Goal: Task Accomplishment & Management: Use online tool/utility

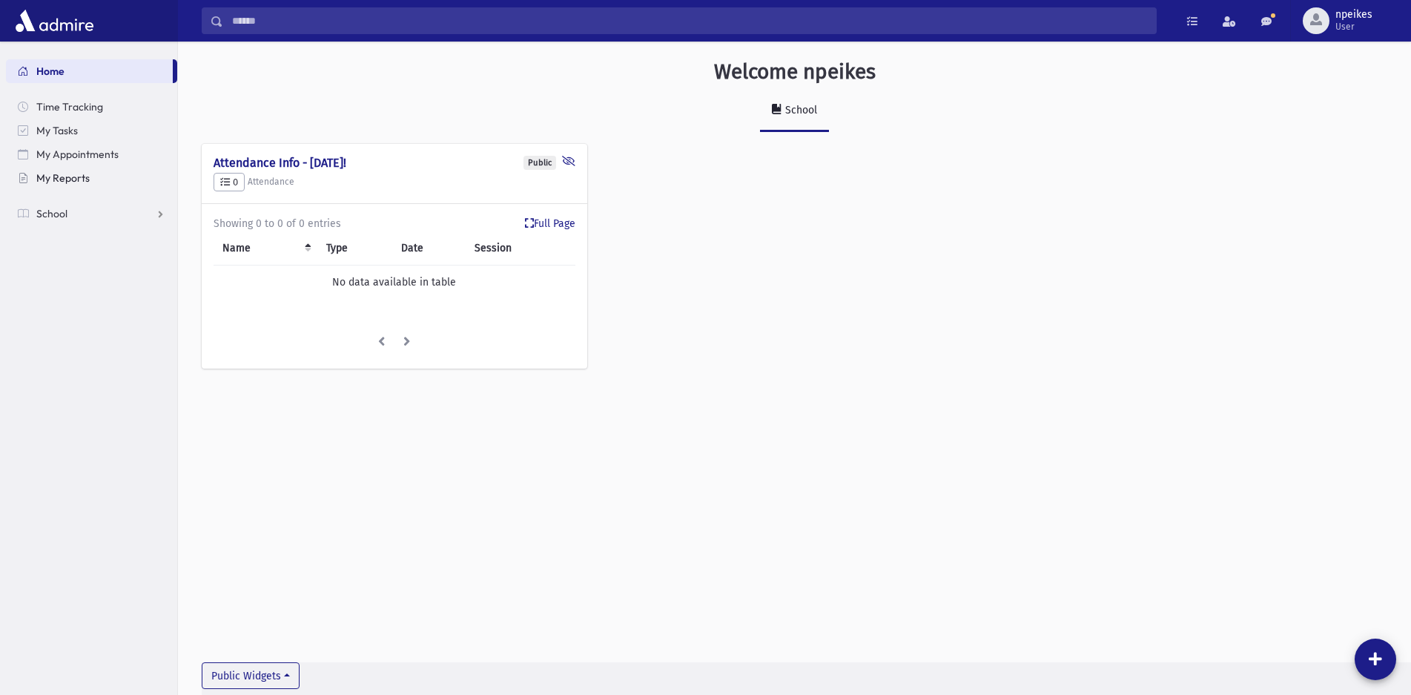
click at [55, 178] on span "My Reports" at bounding box center [62, 177] width 53 height 13
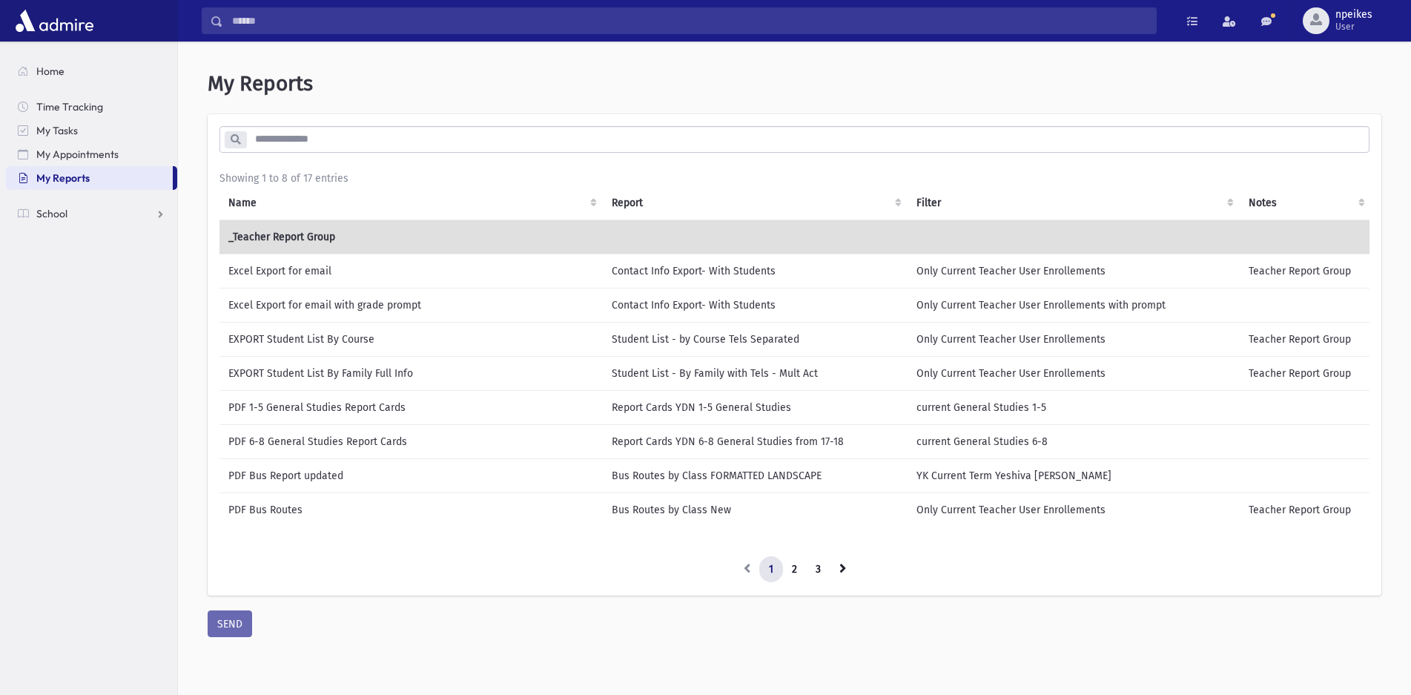
click at [266, 375] on td "EXPORT Student List By Family Full Info" at bounding box center [411, 373] width 383 height 34
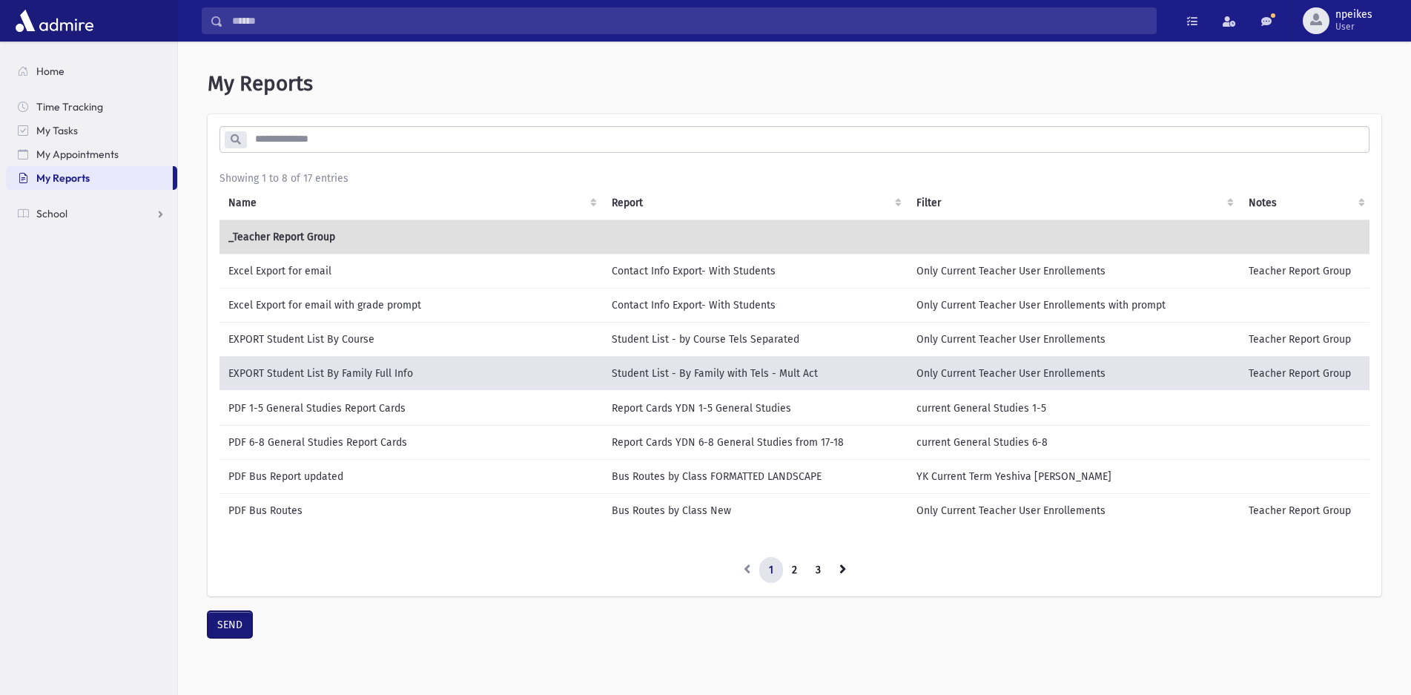
click at [240, 638] on button "SEND" at bounding box center [230, 624] width 44 height 27
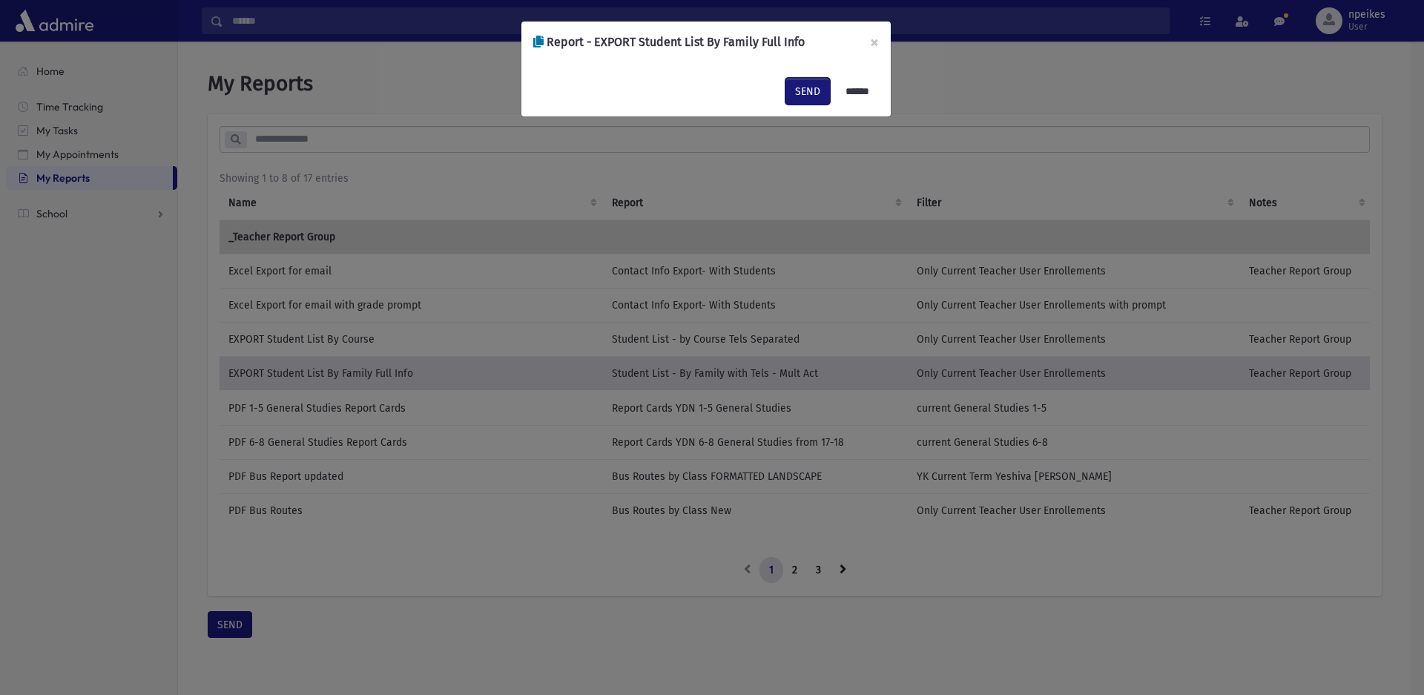
click at [802, 88] on button "SEND" at bounding box center [807, 91] width 44 height 27
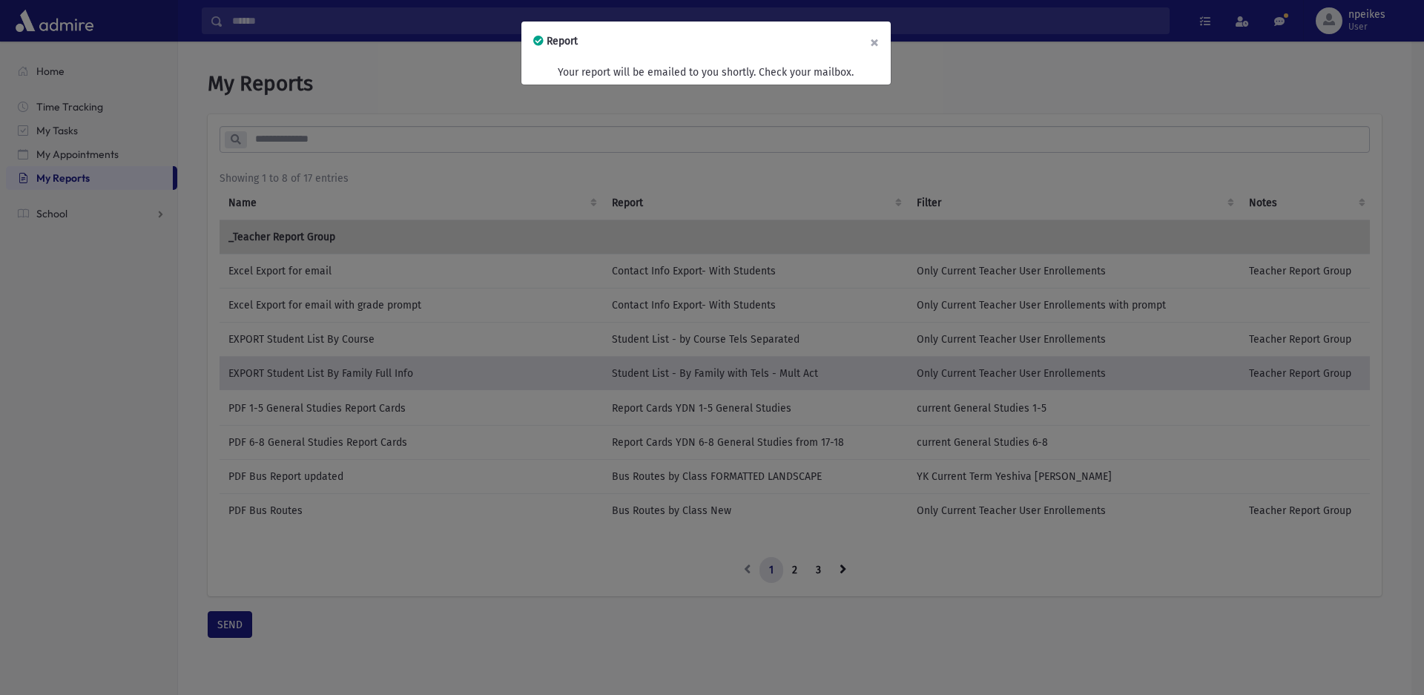
click at [874, 42] on button "×" at bounding box center [874, 43] width 33 height 42
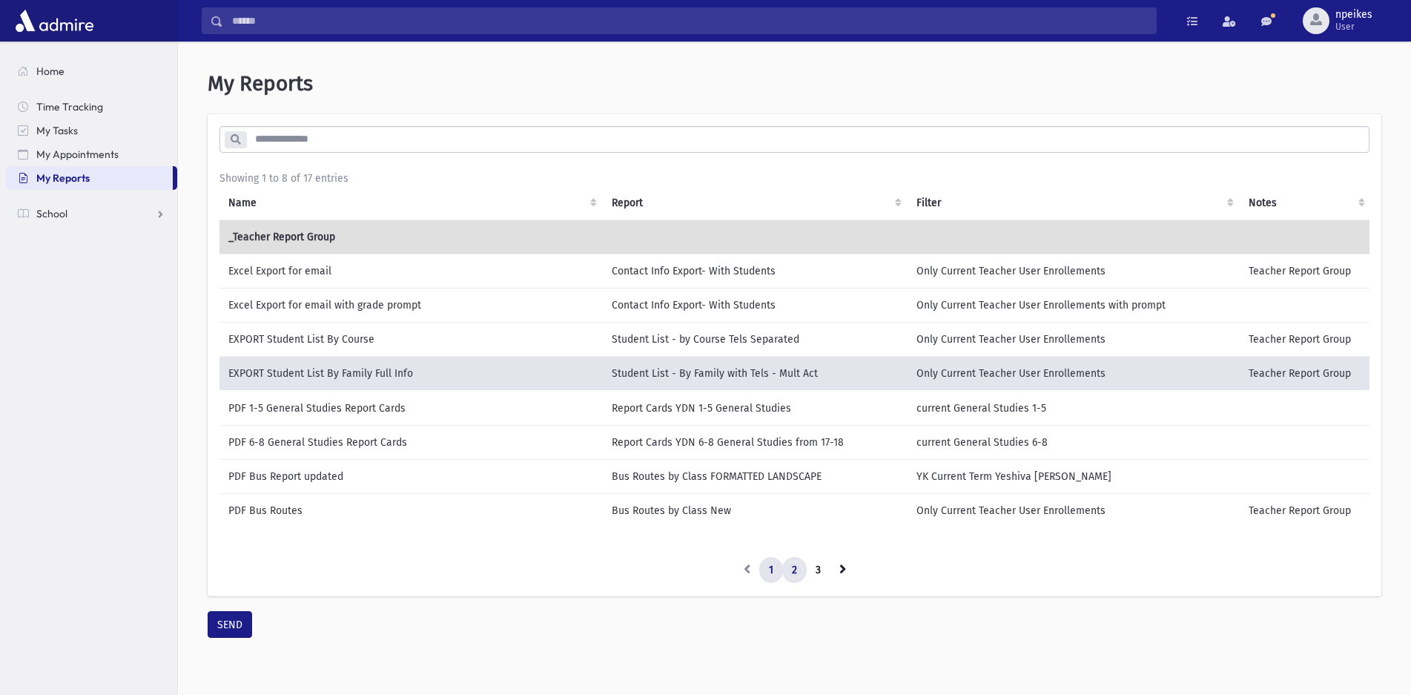
click at [798, 571] on link "2" at bounding box center [794, 570] width 24 height 27
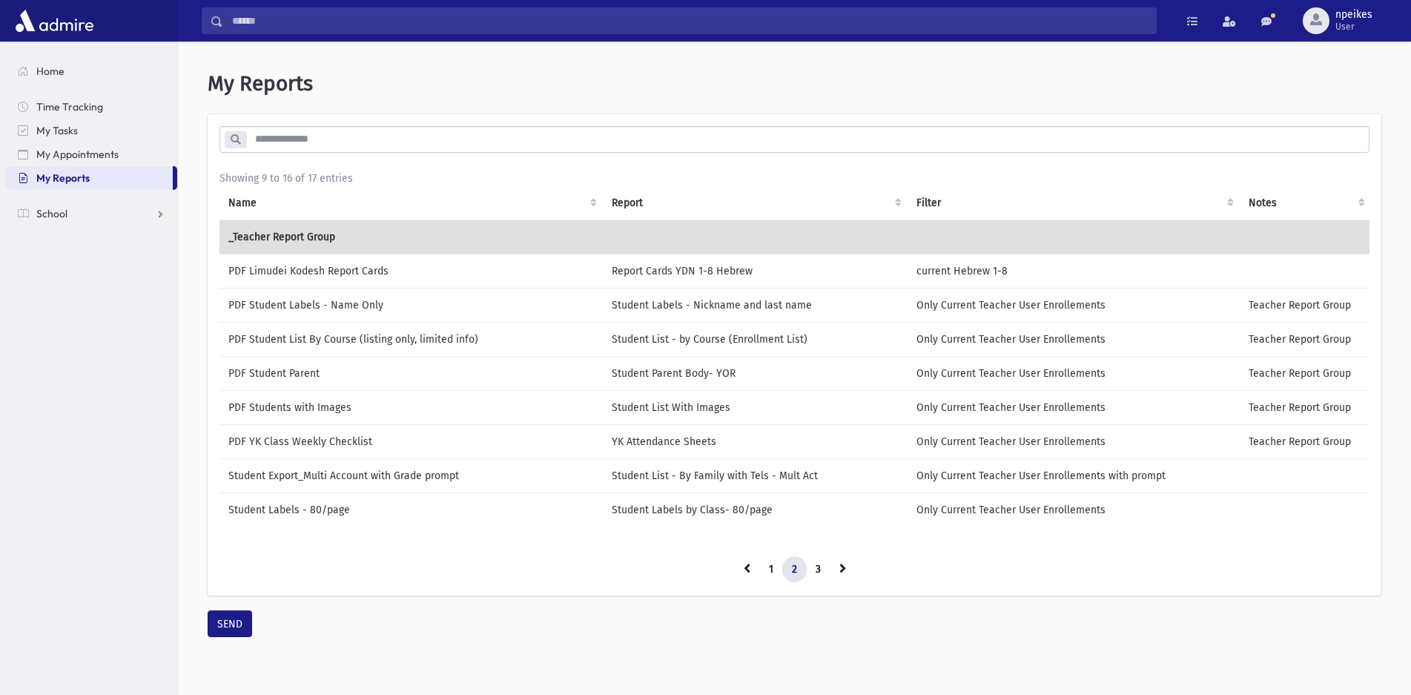
click at [647, 377] on td "Student Parent Body- YOR" at bounding box center [756, 373] width 306 height 34
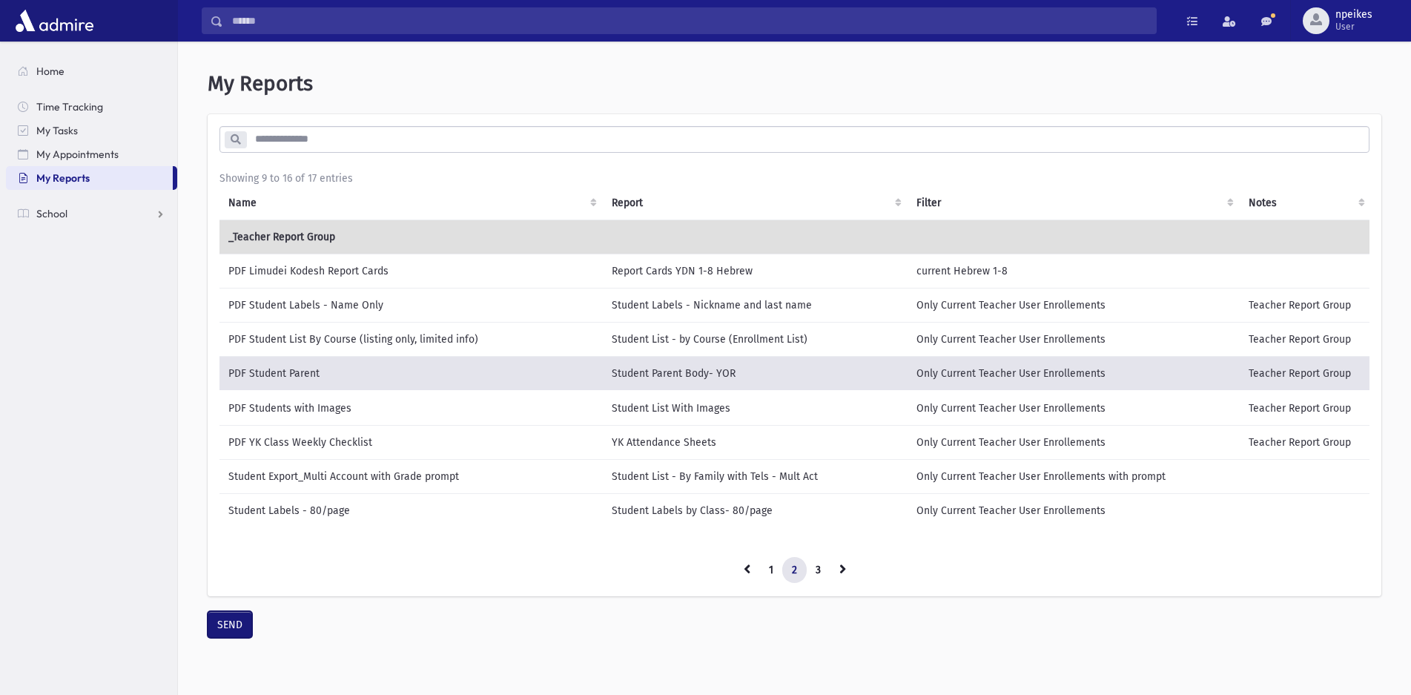
click at [220, 627] on button "SEND" at bounding box center [230, 624] width 44 height 27
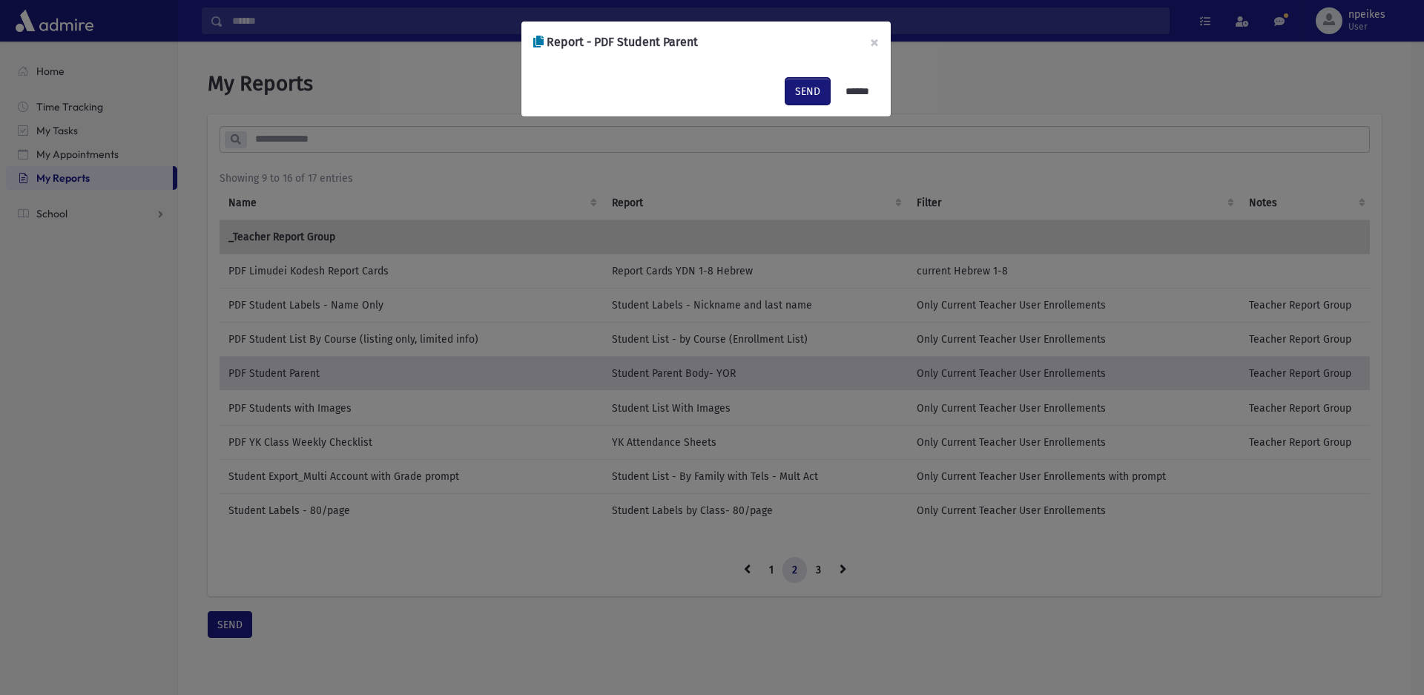
click at [792, 90] on button "SEND" at bounding box center [807, 91] width 44 height 27
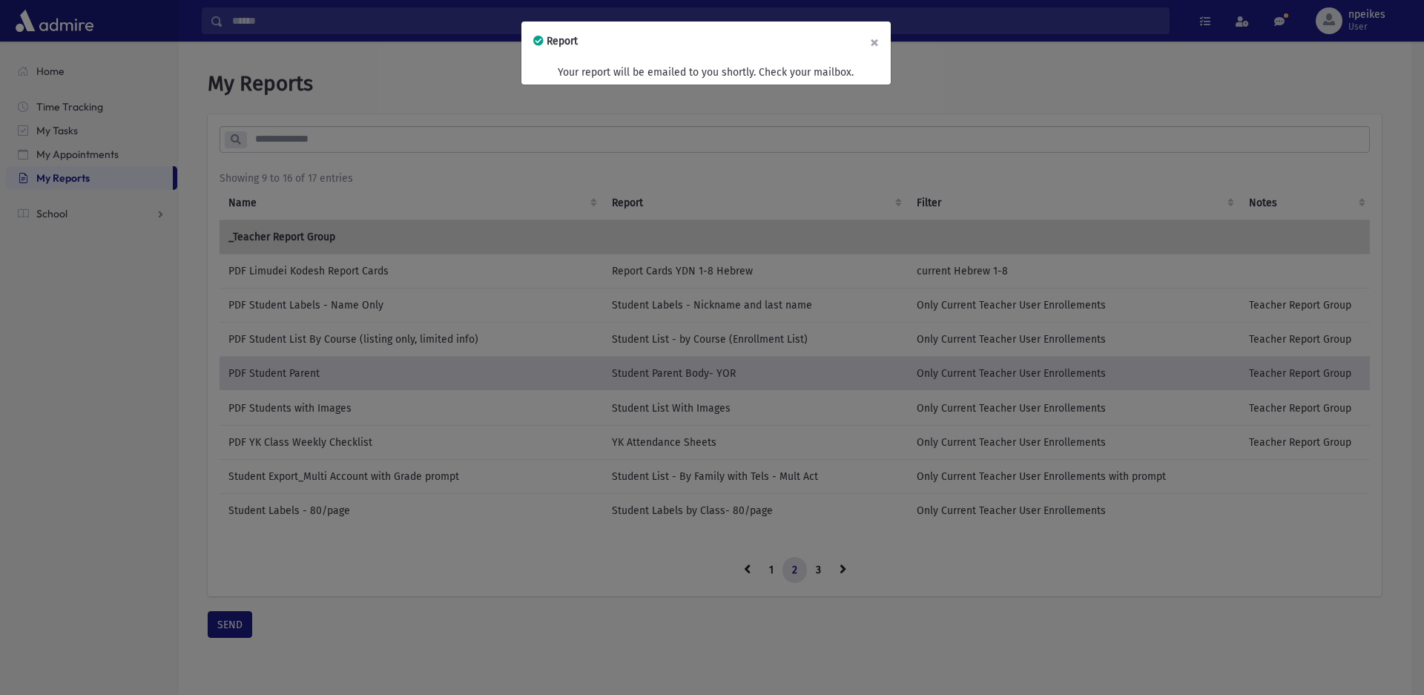
drag, startPoint x: 874, startPoint y: 42, endPoint x: 868, endPoint y: 59, distance: 18.1
click at [874, 42] on button "×" at bounding box center [874, 43] width 33 height 42
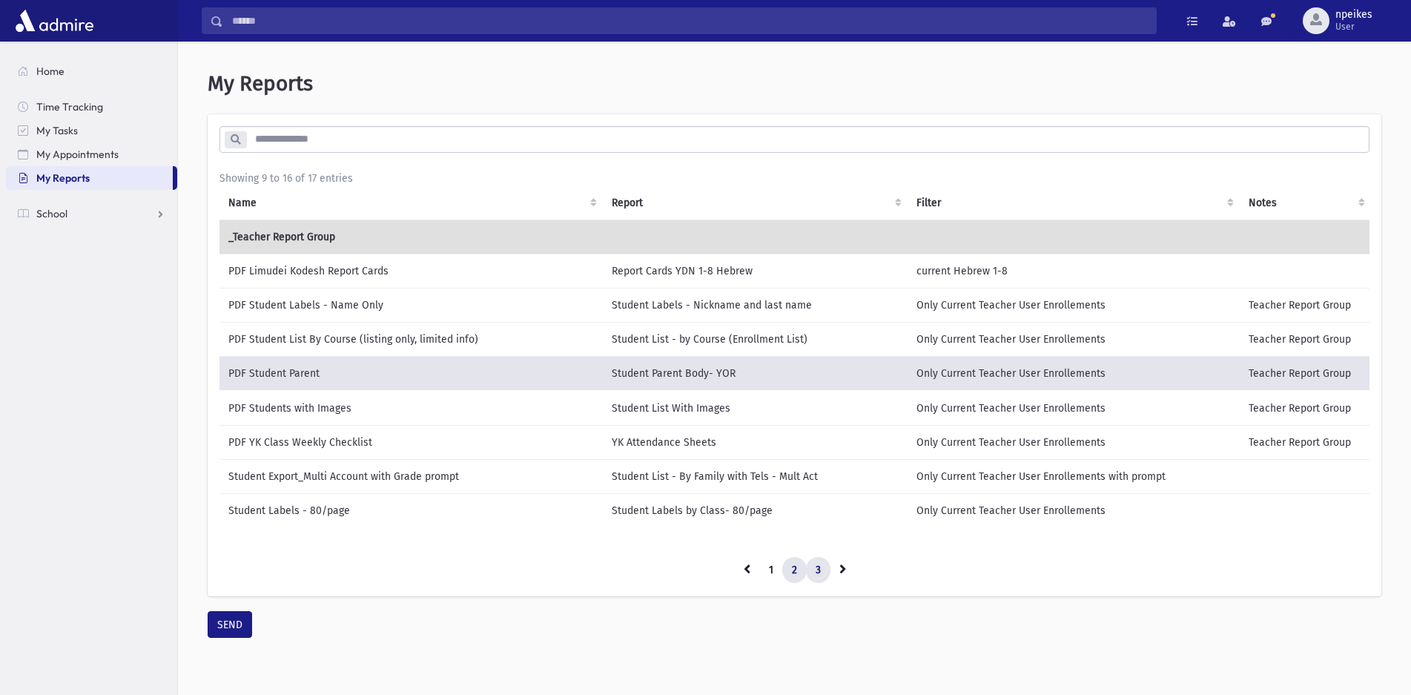
click at [822, 562] on link "3" at bounding box center [818, 570] width 24 height 27
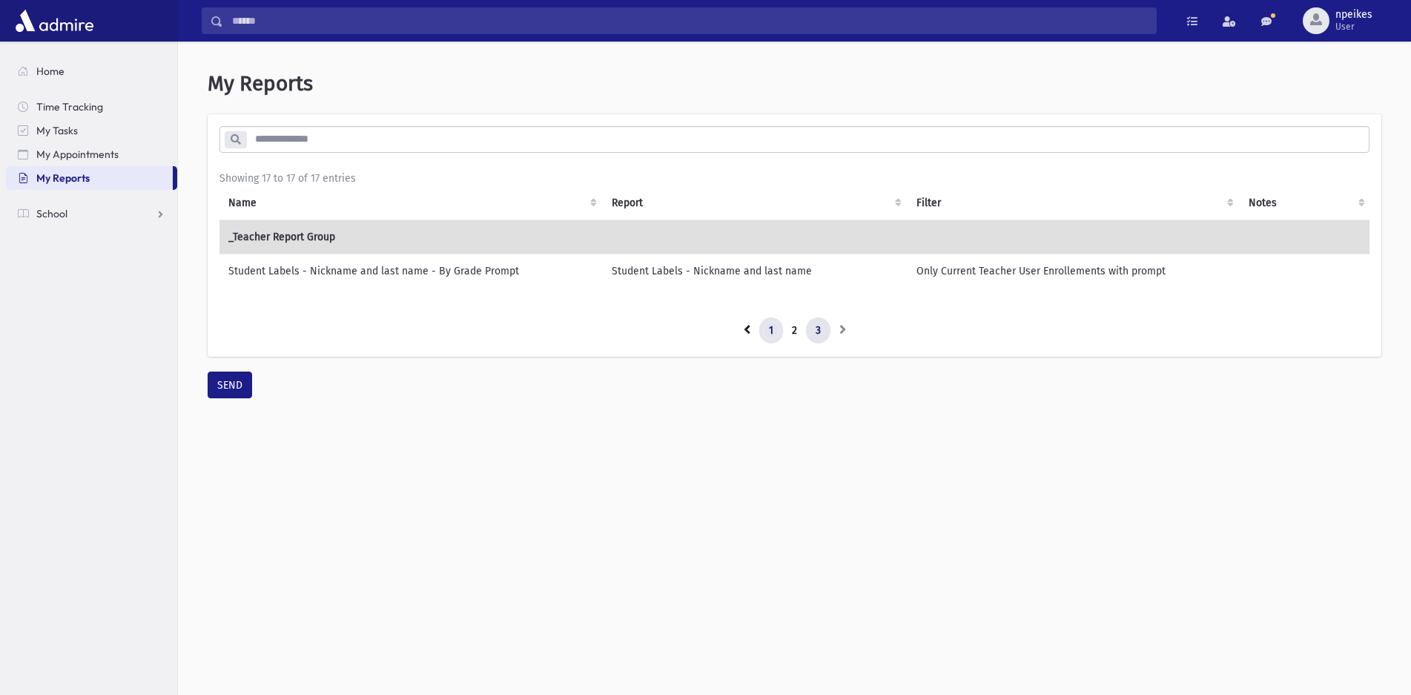
click at [773, 344] on link "1" at bounding box center [771, 330] width 24 height 27
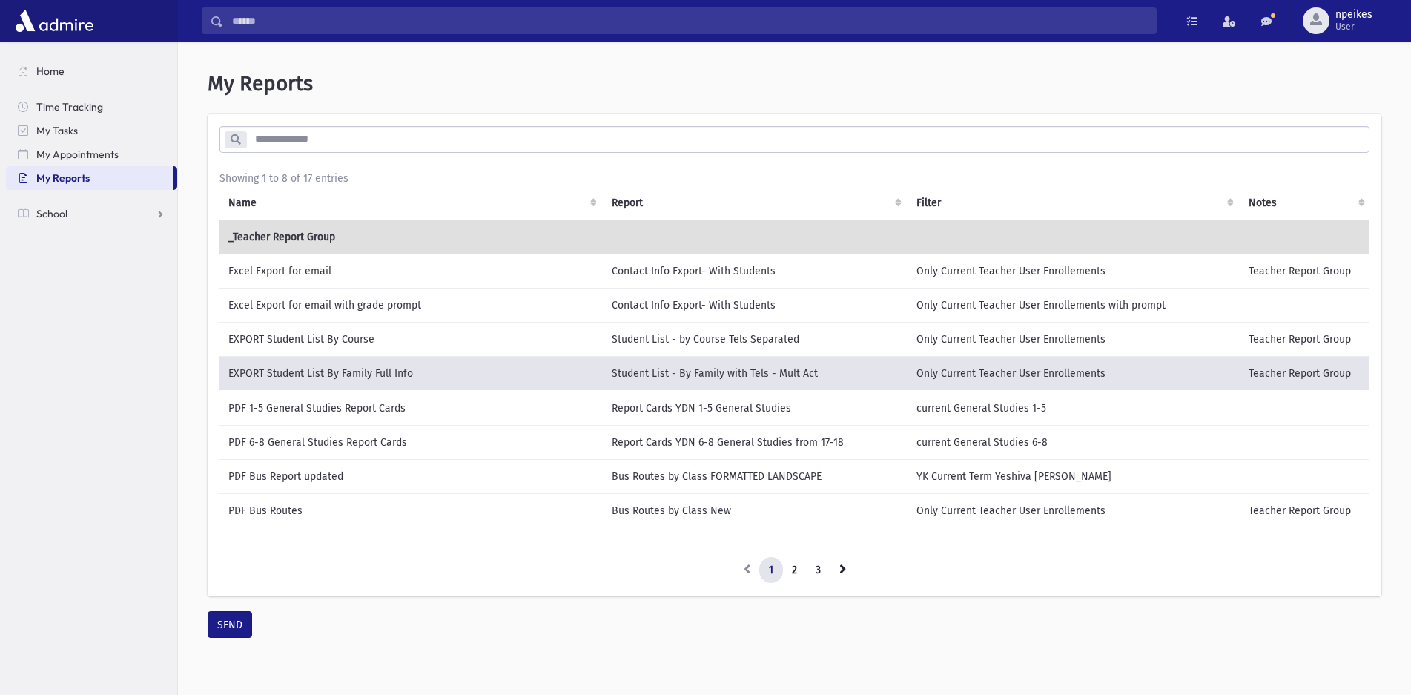
click at [290, 345] on td "EXPORT Student List By Course" at bounding box center [411, 339] width 383 height 34
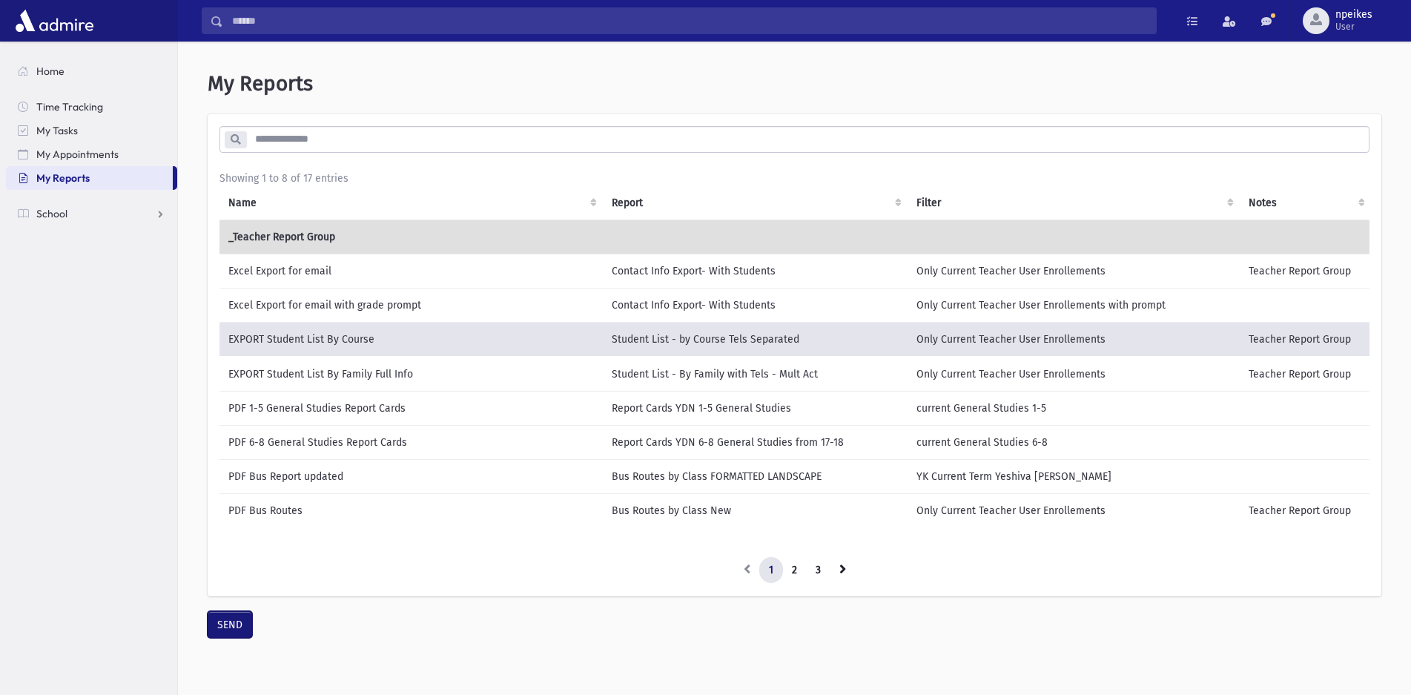
click at [224, 636] on button "SEND" at bounding box center [230, 624] width 44 height 27
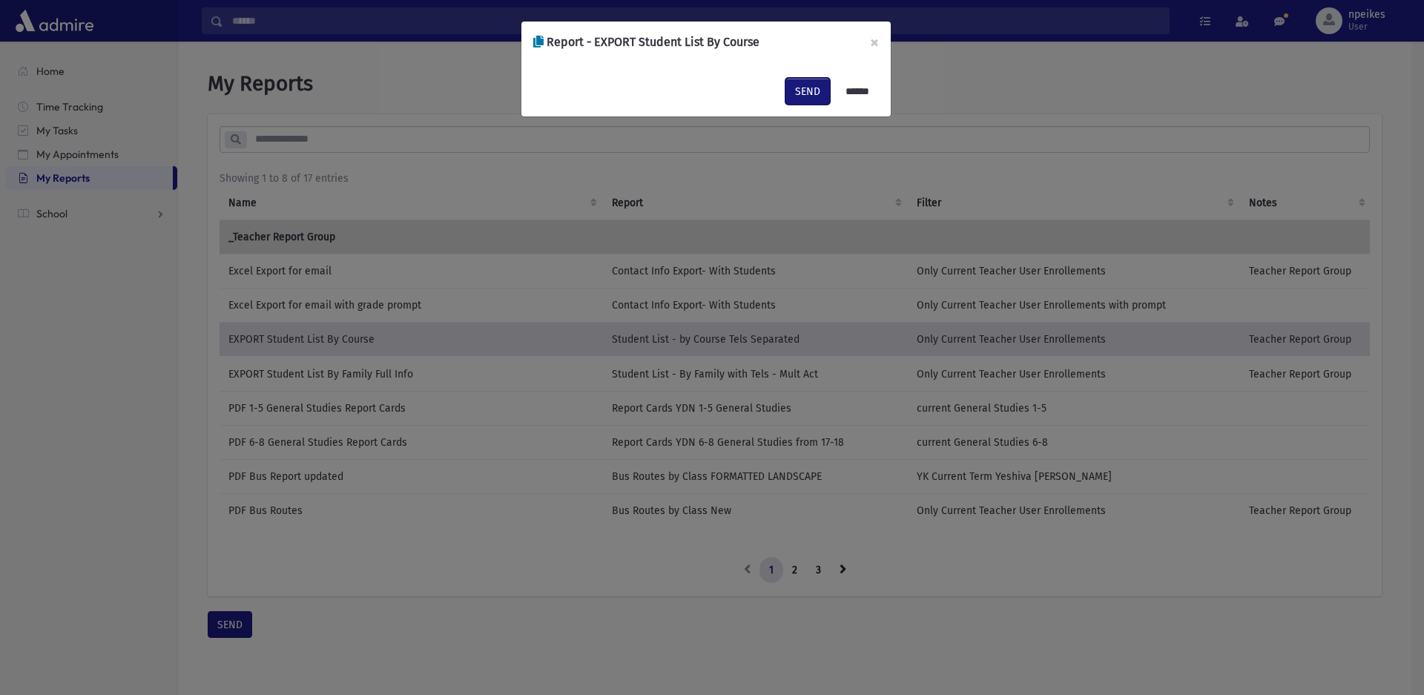
click at [798, 97] on button "SEND" at bounding box center [807, 91] width 44 height 27
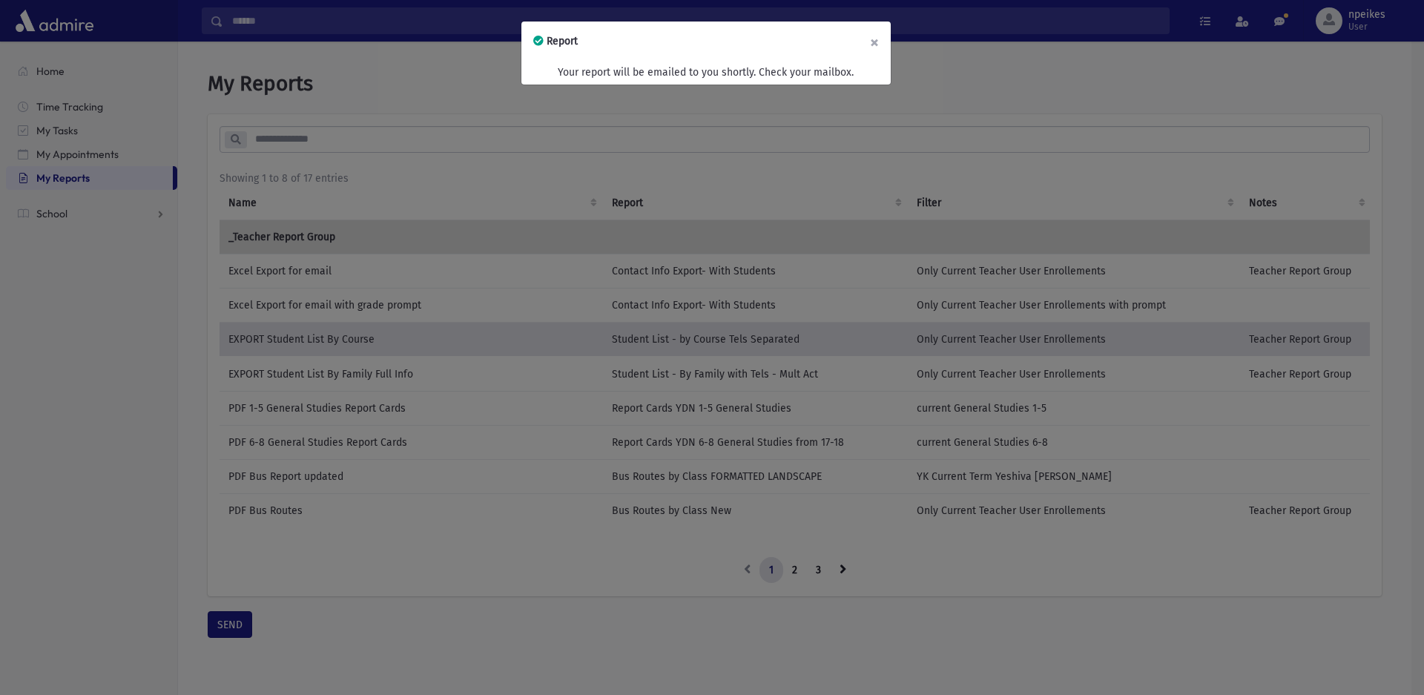
click at [871, 40] on button "×" at bounding box center [874, 43] width 33 height 42
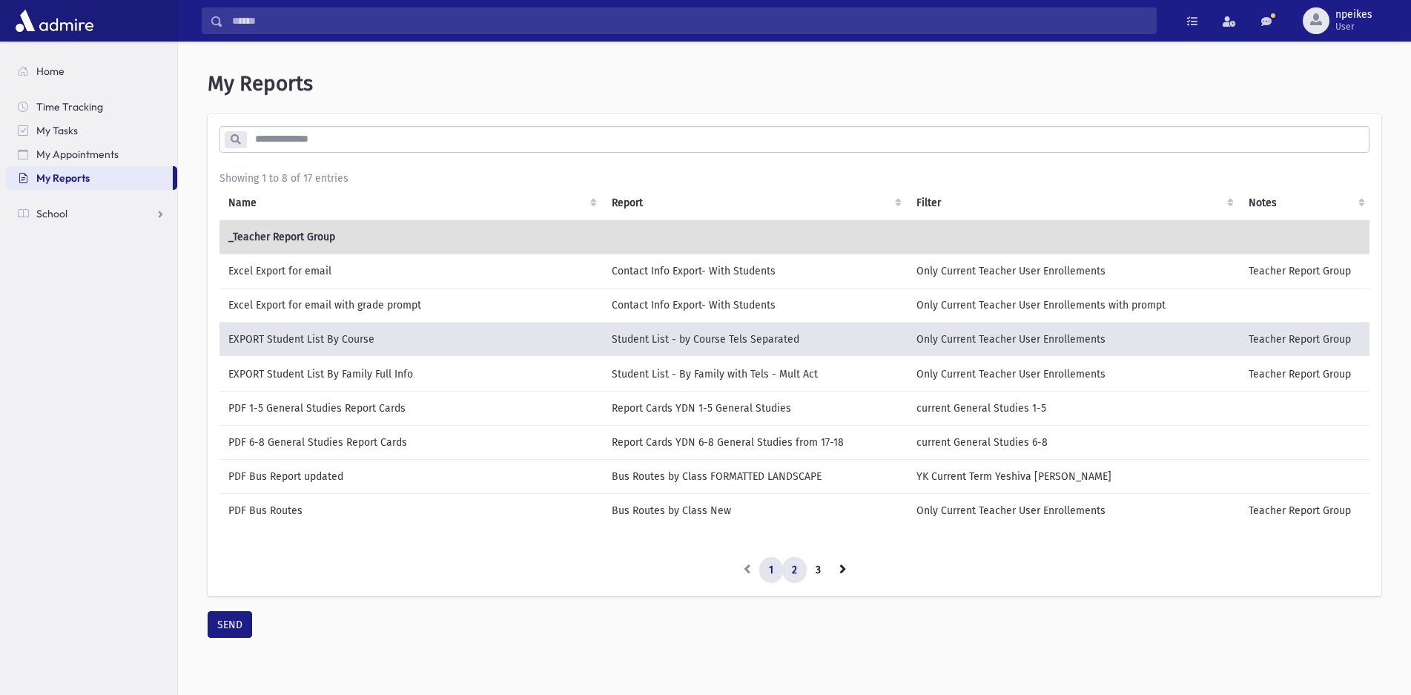
click at [791, 569] on link "2" at bounding box center [794, 570] width 24 height 27
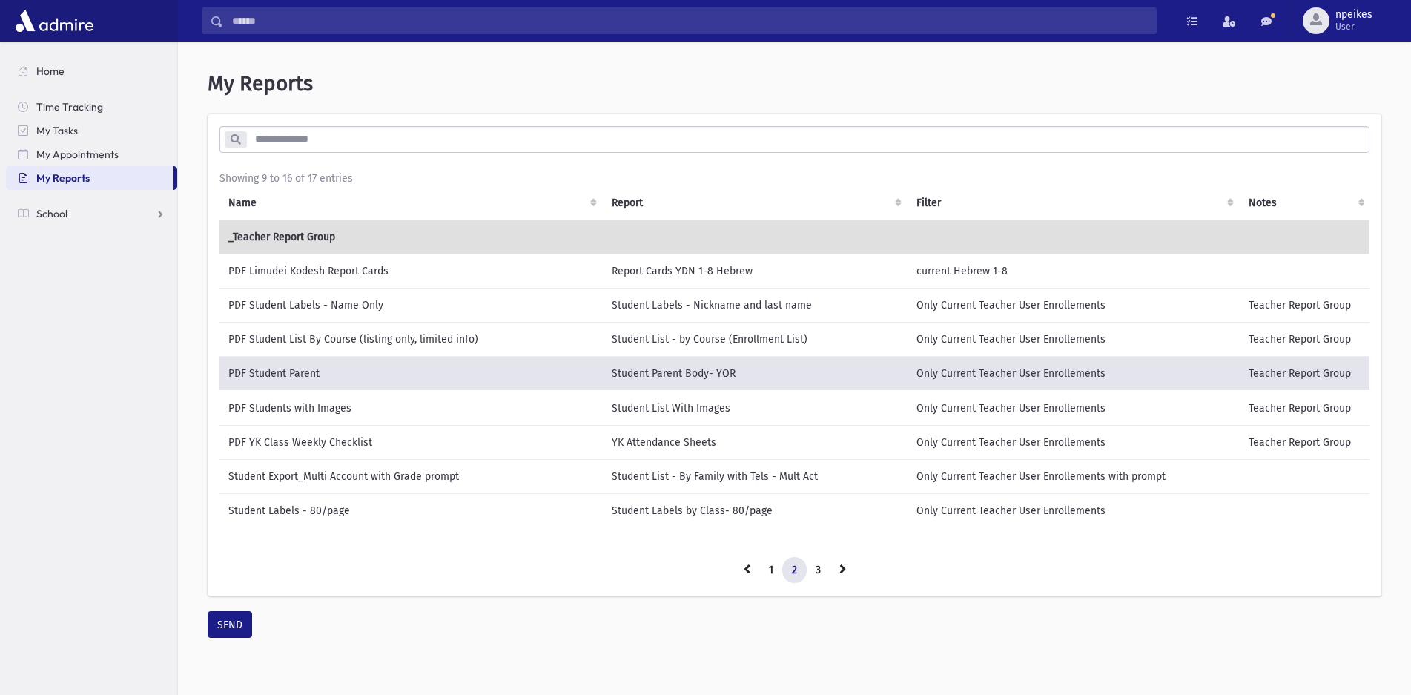
click at [595, 333] on td "PDF Student List By Course (listing only, limited info)" at bounding box center [411, 339] width 383 height 34
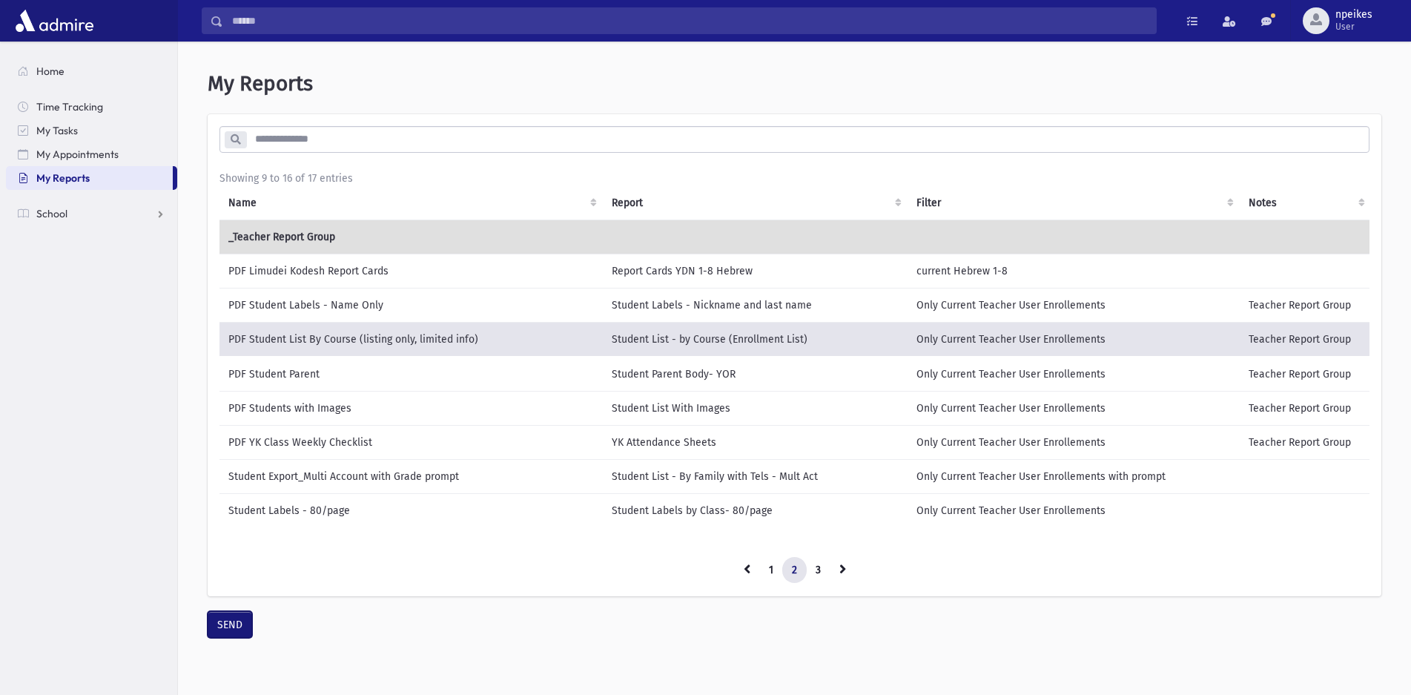
click at [223, 633] on button "SEND" at bounding box center [230, 624] width 44 height 27
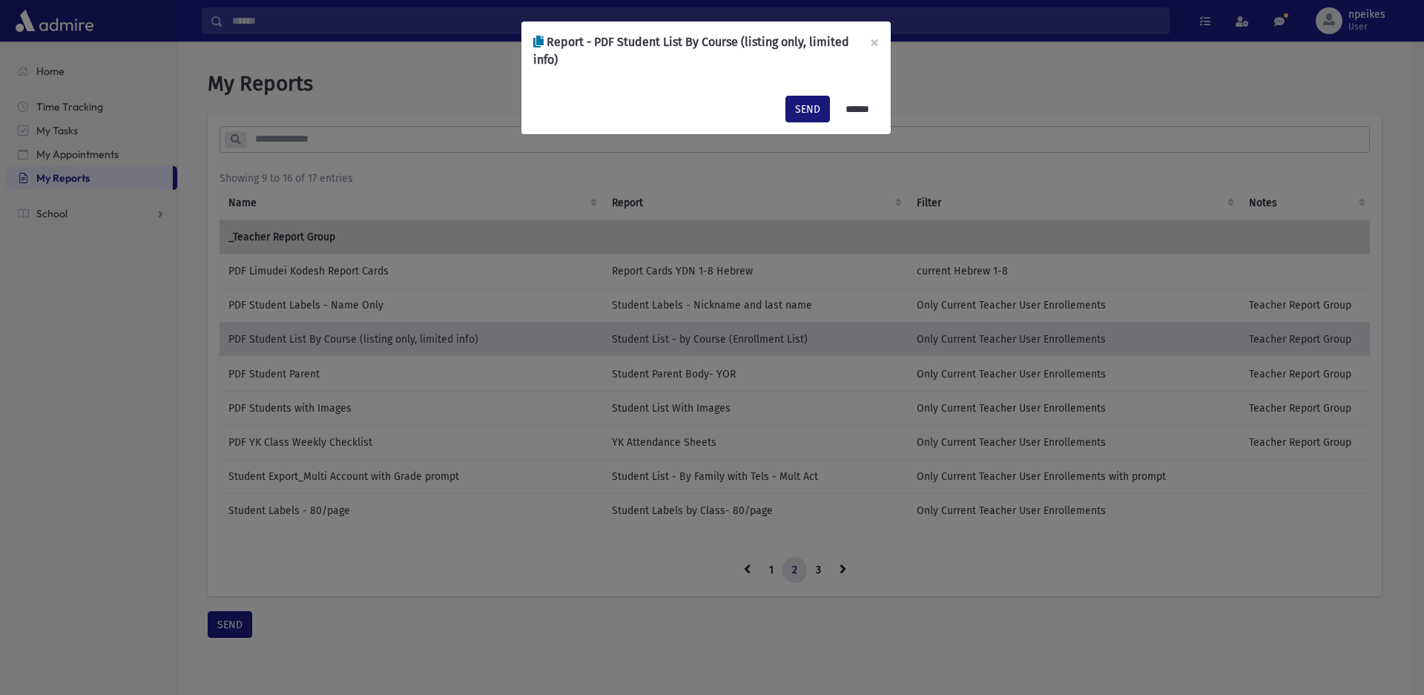
drag, startPoint x: 775, startPoint y: 99, endPoint x: 784, endPoint y: 97, distance: 9.2
click at [784, 97] on div "SEND ******" at bounding box center [705, 109] width 369 height 50
click at [787, 105] on button "SEND" at bounding box center [807, 109] width 44 height 27
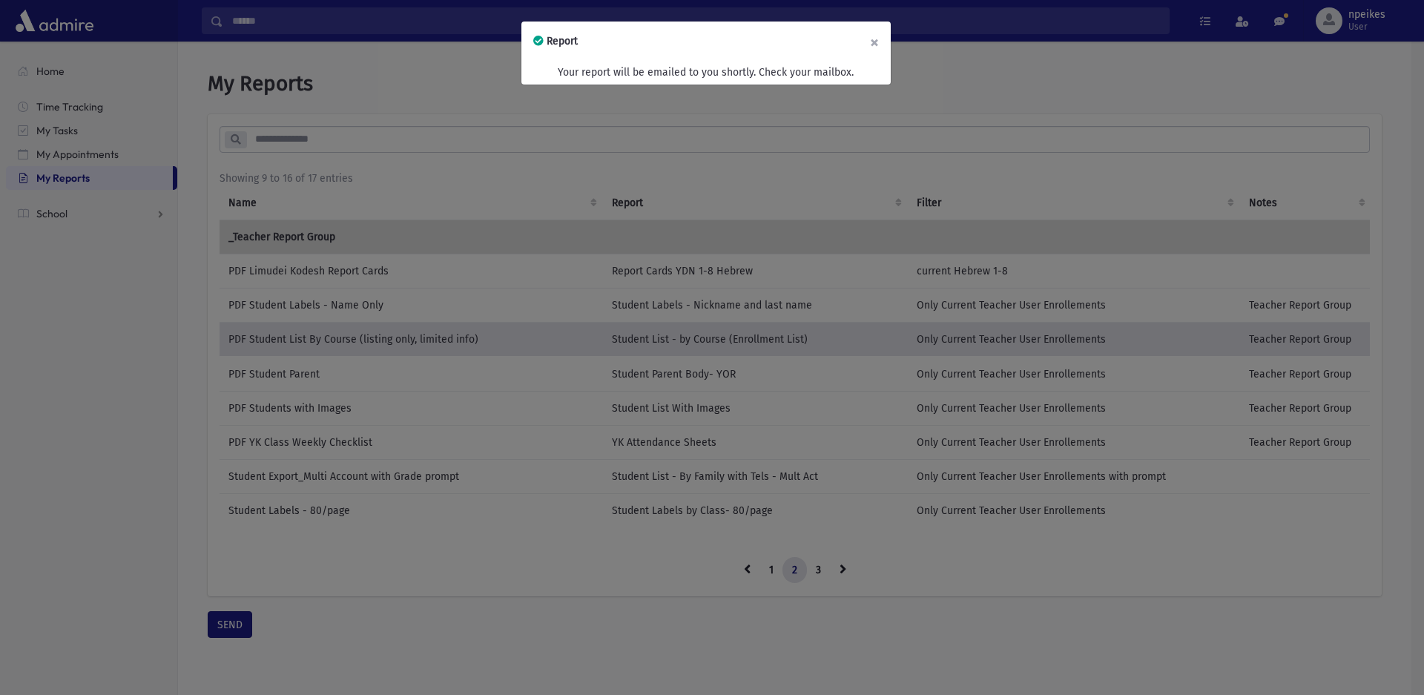
click at [879, 36] on button "×" at bounding box center [874, 43] width 33 height 42
